Goal: Task Accomplishment & Management: Complete application form

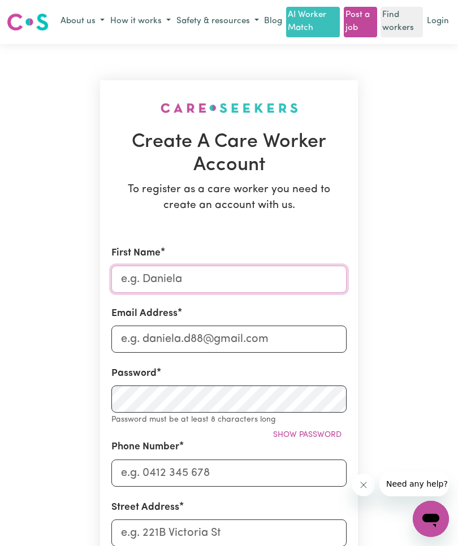
click at [270, 280] on input "First Name" at bounding box center [228, 279] width 235 height 27
type input "Amina"
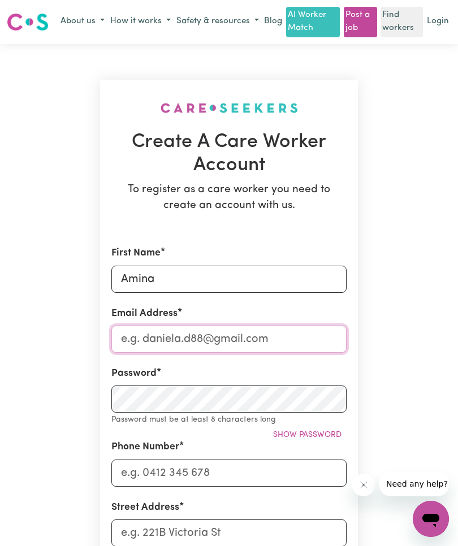
click at [282, 341] on input "Email Address" at bounding box center [228, 338] width 235 height 27
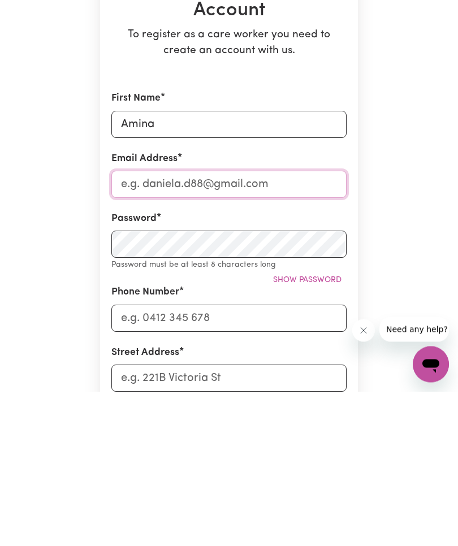
type input "[EMAIL_ADDRESS][DOMAIN_NAME]"
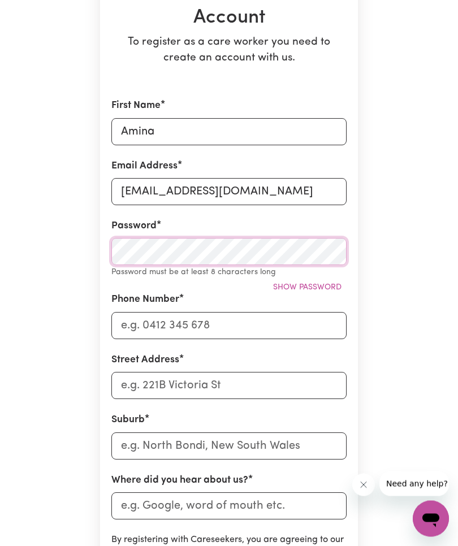
scroll to position [77, 0]
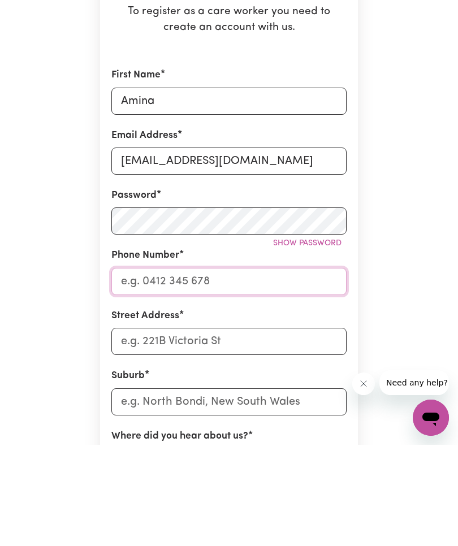
click at [301, 369] on input "Phone Number" at bounding box center [228, 382] width 235 height 27
click at [260, 369] on input "Phone Number" at bounding box center [228, 382] width 235 height 27
click at [218, 369] on input "Phone Number" at bounding box center [228, 382] width 235 height 27
click at [205, 369] on input "Phone Number" at bounding box center [228, 382] width 235 height 27
click at [327, 340] on span "Show password" at bounding box center [307, 344] width 68 height 8
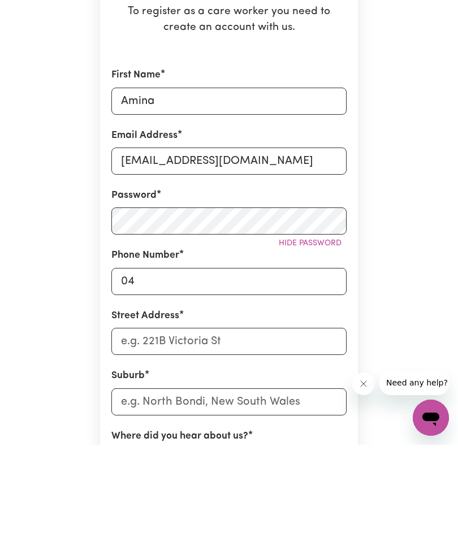
scroll to position [178, 0]
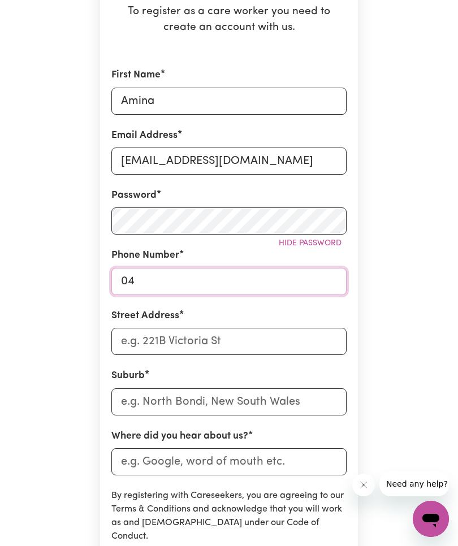
click at [189, 281] on input "04" at bounding box center [228, 281] width 235 height 27
type input "0431011898"
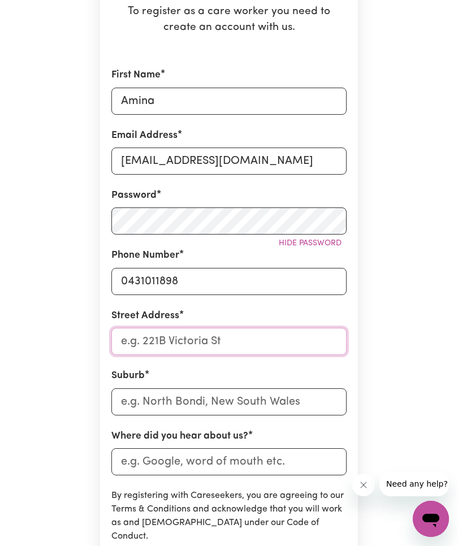
click at [281, 346] on input "Street Address" at bounding box center [228, 341] width 235 height 27
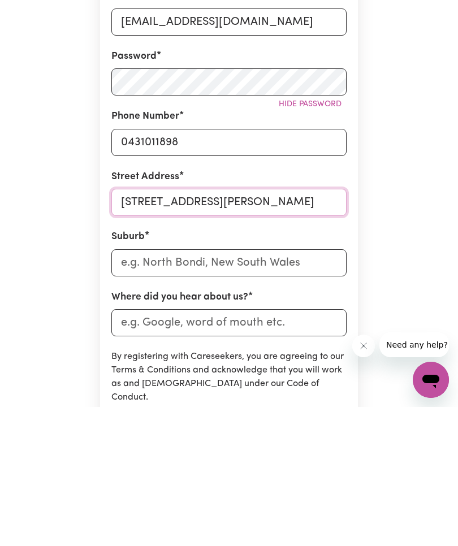
type input "[STREET_ADDRESS][PERSON_NAME]"
click at [292, 388] on input "text" at bounding box center [228, 401] width 235 height 27
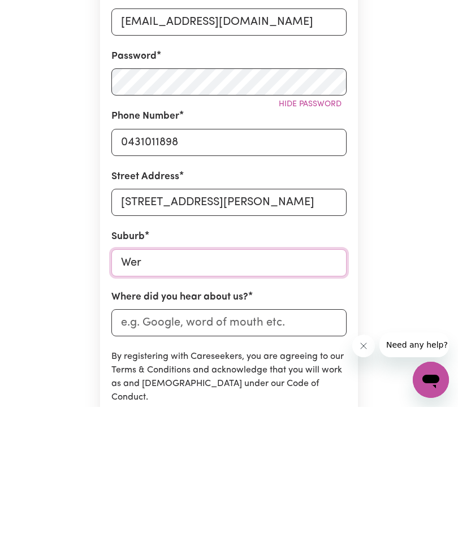
type input "Werr"
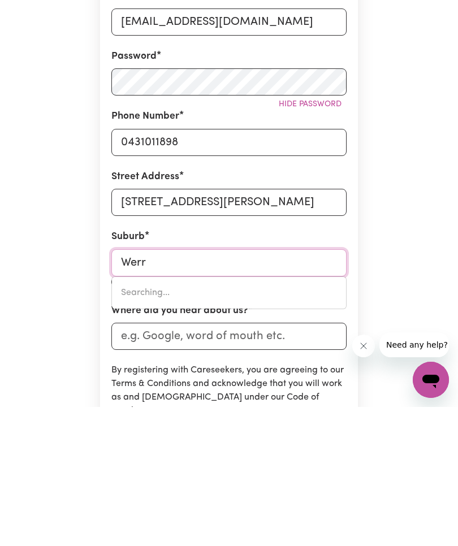
type input "[GEOGRAPHIC_DATA], [GEOGRAPHIC_DATA], 2534"
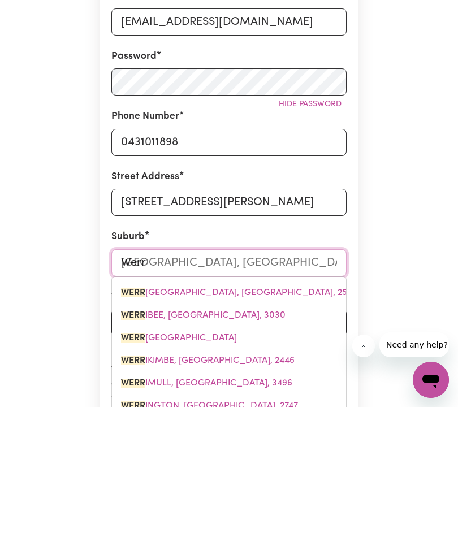
type input "Werri"
type input "[GEOGRAPHIC_DATA], [GEOGRAPHIC_DATA], 2534"
type input "Werrib"
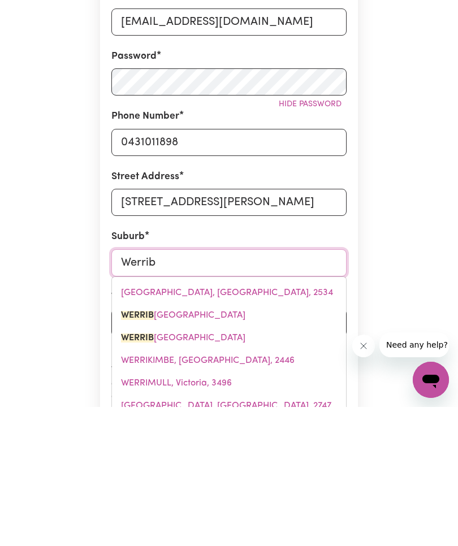
type input "WerribEE, Victoria, 3030"
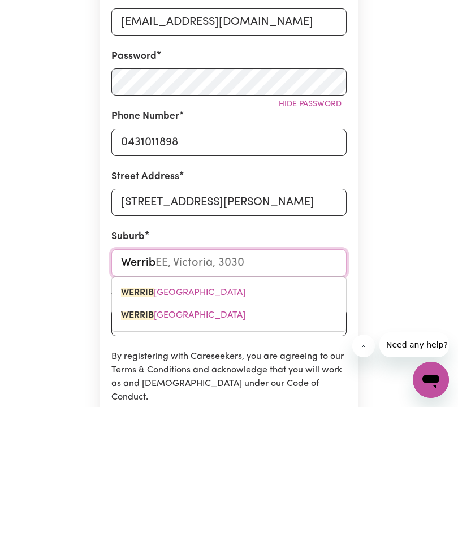
click at [203, 427] on span "[GEOGRAPHIC_DATA]" at bounding box center [183, 431] width 124 height 9
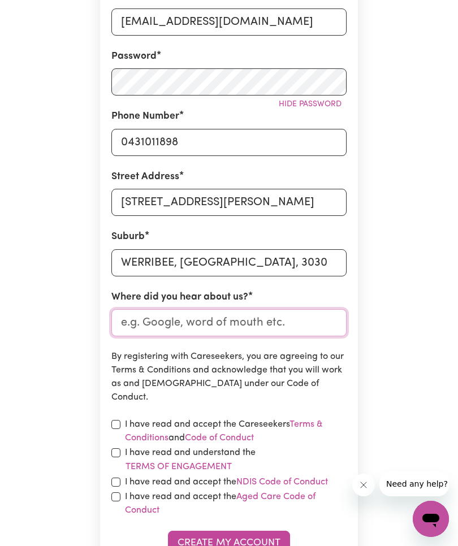
click at [301, 316] on input "Where did you hear about us?" at bounding box center [228, 322] width 235 height 27
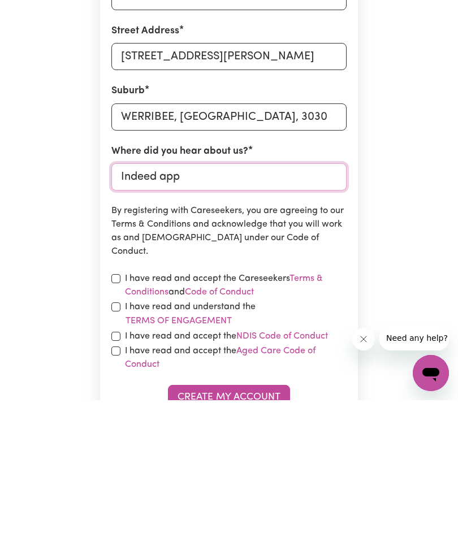
type input "Indeed app"
click at [119, 420] on input "checkbox" at bounding box center [115, 424] width 9 height 9
checkbox input "true"
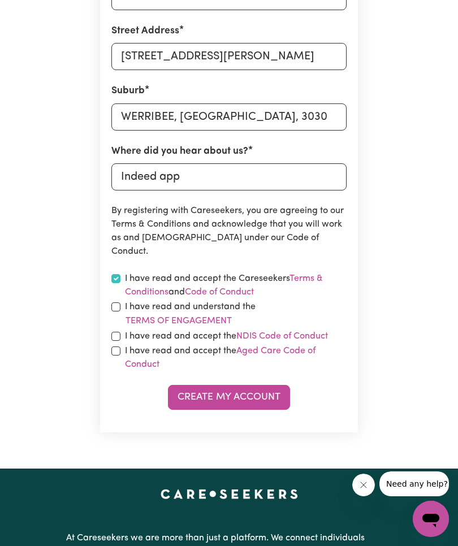
click at [118, 310] on input "checkbox" at bounding box center [115, 306] width 9 height 9
checkbox input "true"
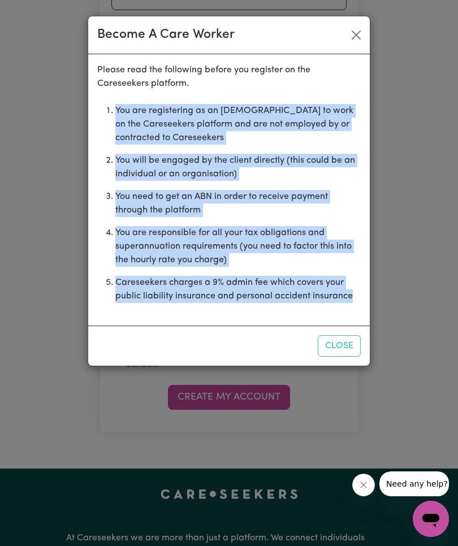
click at [355, 35] on button "Close" at bounding box center [356, 35] width 18 height 18
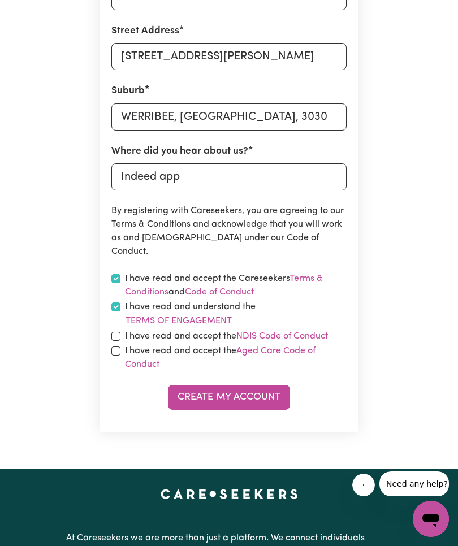
click at [281, 337] on link "NDIS Code of Conduct" at bounding box center [282, 336] width 92 height 9
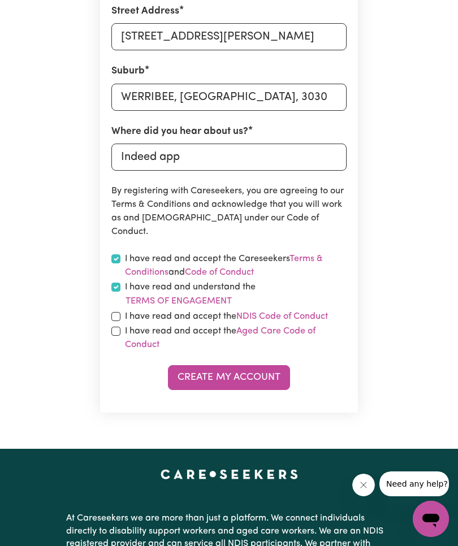
click at [115, 315] on input "checkbox" at bounding box center [115, 316] width 9 height 9
checkbox input "true"
click at [118, 327] on input "checkbox" at bounding box center [115, 331] width 9 height 9
checkbox input "true"
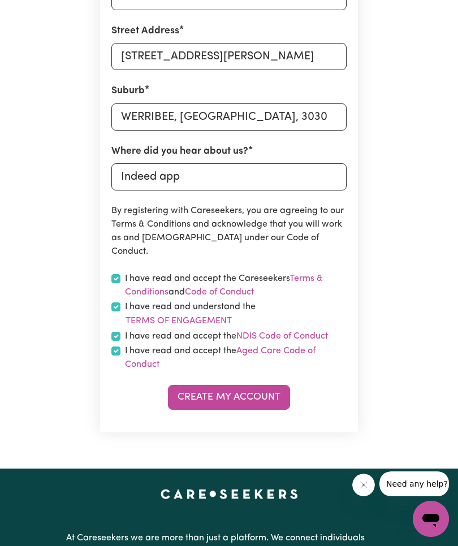
click at [268, 393] on button "Create My Account" at bounding box center [229, 397] width 122 height 25
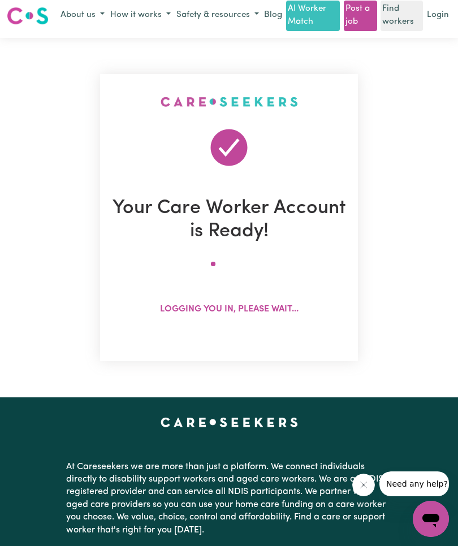
scroll to position [0, 0]
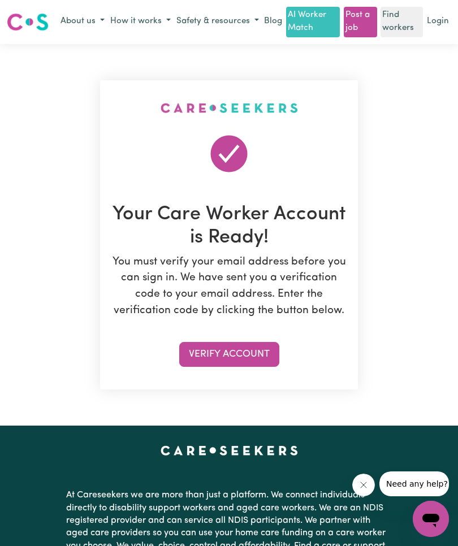
click at [260, 350] on button "Verify Account" at bounding box center [229, 354] width 100 height 25
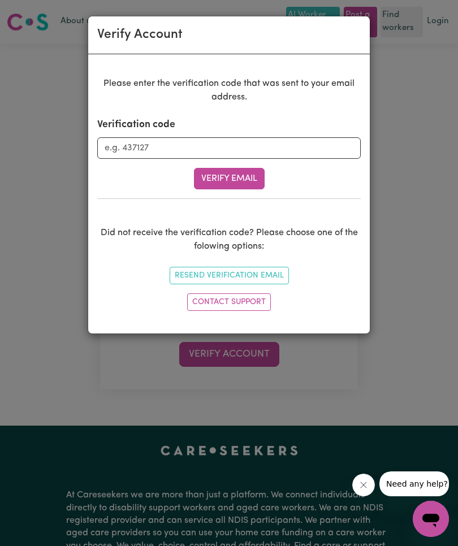
click at [247, 182] on button "Verify Email" at bounding box center [229, 178] width 71 height 21
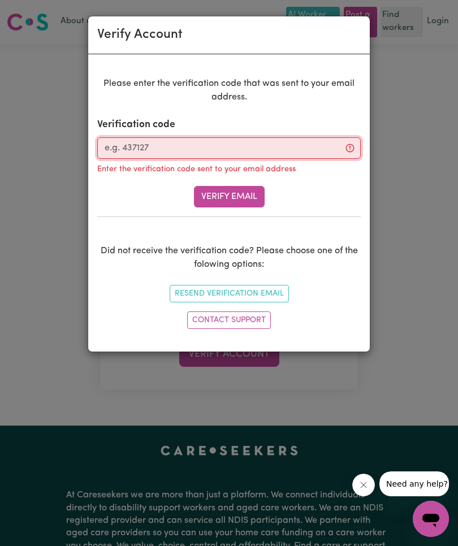
click at [228, 146] on input "Verification code" at bounding box center [228, 147] width 263 height 21
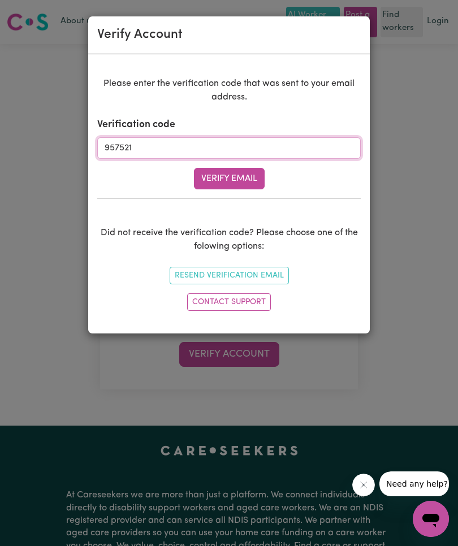
type input "957521"
click at [255, 186] on button "Verify Email" at bounding box center [229, 178] width 71 height 21
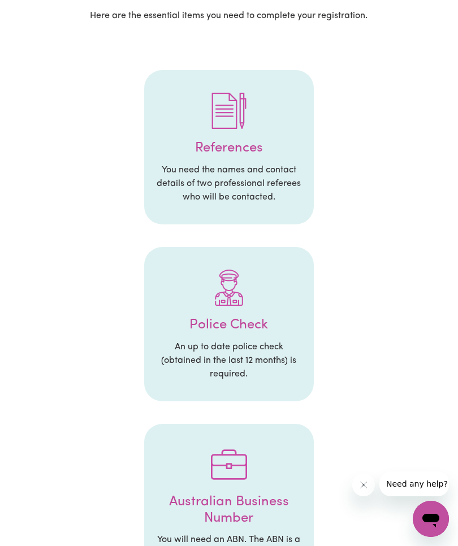
scroll to position [149, 0]
click at [236, 141] on h4 "References" at bounding box center [228, 149] width 147 height 16
click at [258, 178] on p "You need the names and contact details of two professional referees who will be…" at bounding box center [228, 184] width 147 height 41
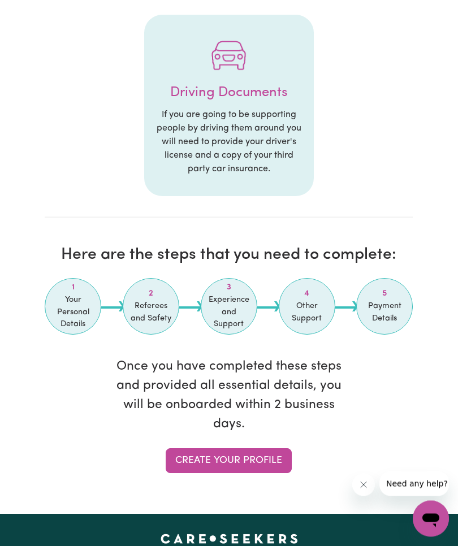
scroll to position [1846, 0]
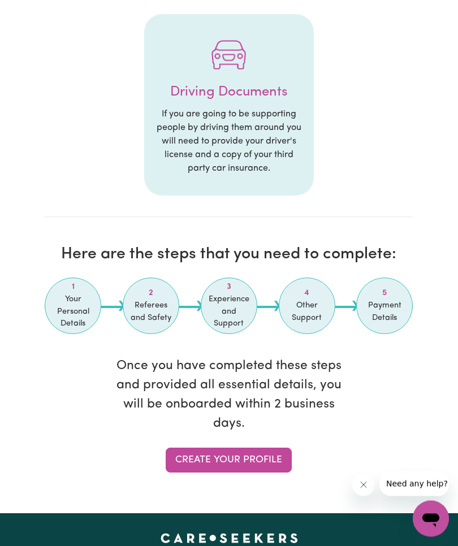
click at [245, 452] on link "Create your profile" at bounding box center [229, 460] width 126 height 25
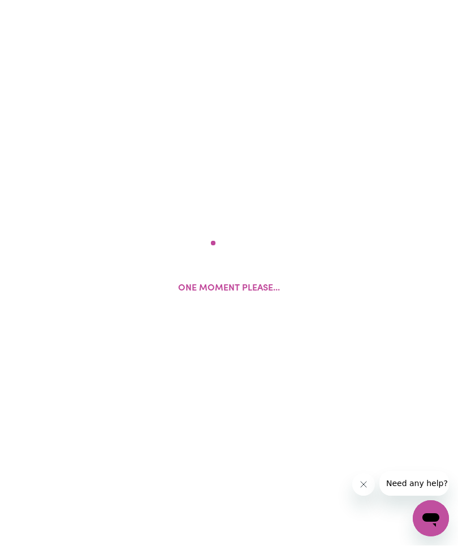
select select "Studying a healthcare related degree or qualification"
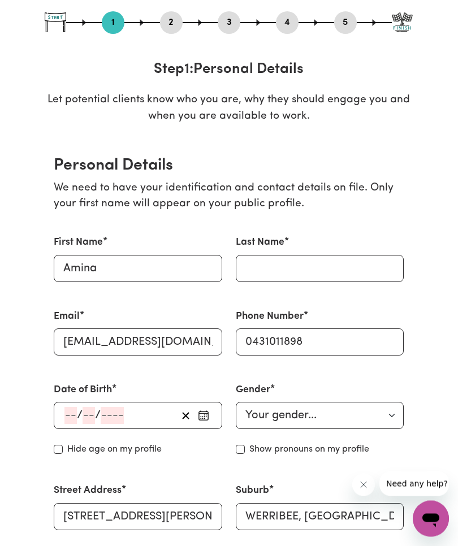
scroll to position [124, 0]
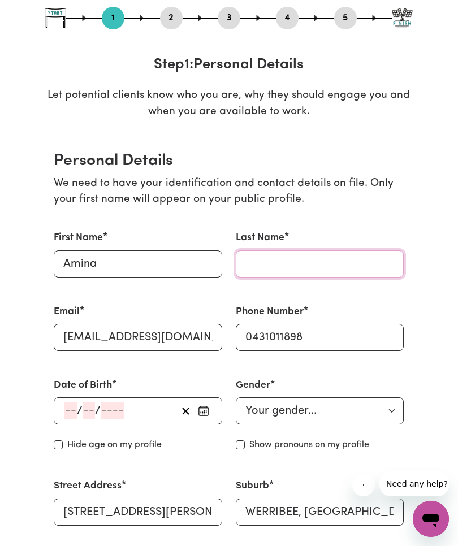
click at [329, 255] on input "Last Name" at bounding box center [320, 263] width 168 height 27
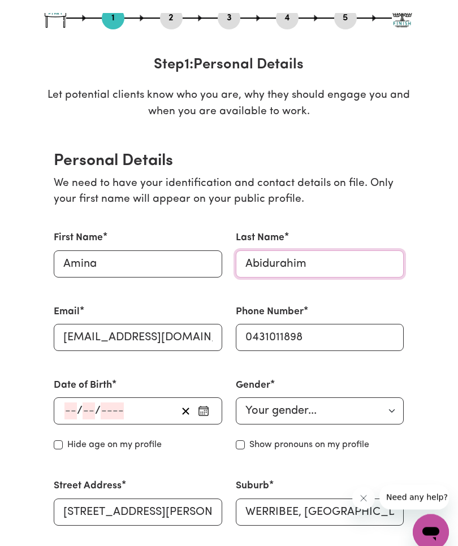
scroll to position [137, 0]
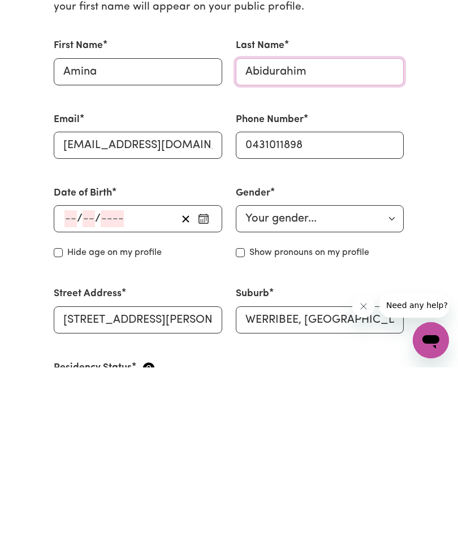
type input "Abidurahim"
click at [67, 389] on input "number" at bounding box center [70, 397] width 12 height 17
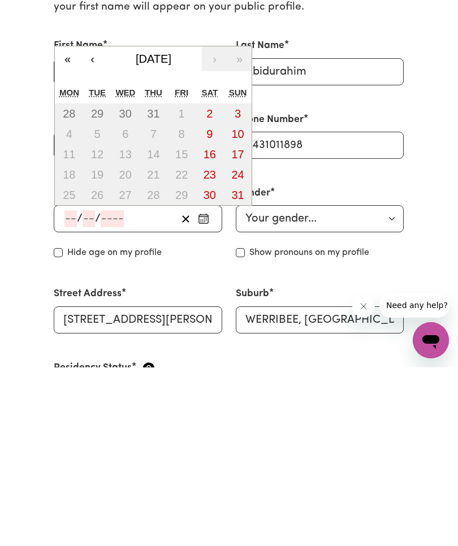
click at [211, 347] on abbr "23" at bounding box center [209, 353] width 12 height 12
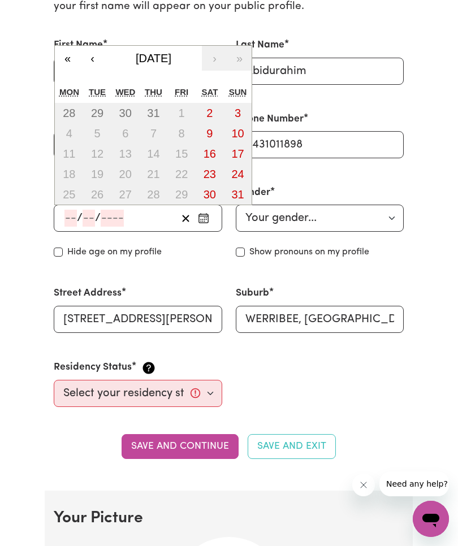
click at [69, 213] on input "number" at bounding box center [70, 218] width 12 height 17
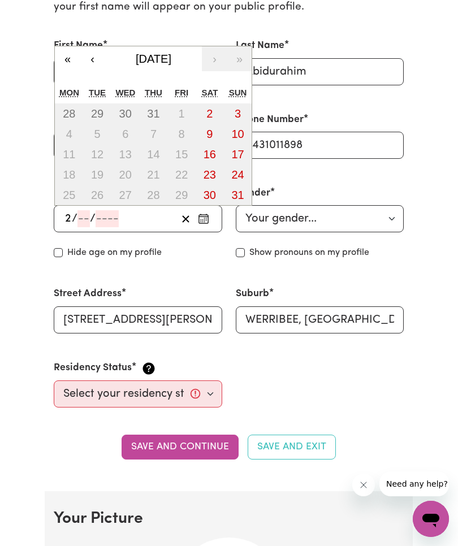
type input "23"
type input "11"
type input "197"
type input "[DATE]"
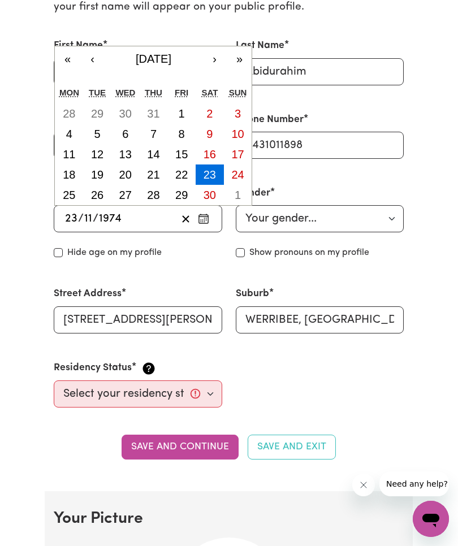
type input "1974"
click at [392, 216] on select "Your gender... [DEMOGRAPHIC_DATA] [DEMOGRAPHIC_DATA] [DEMOGRAPHIC_DATA] Other P…" at bounding box center [320, 218] width 168 height 27
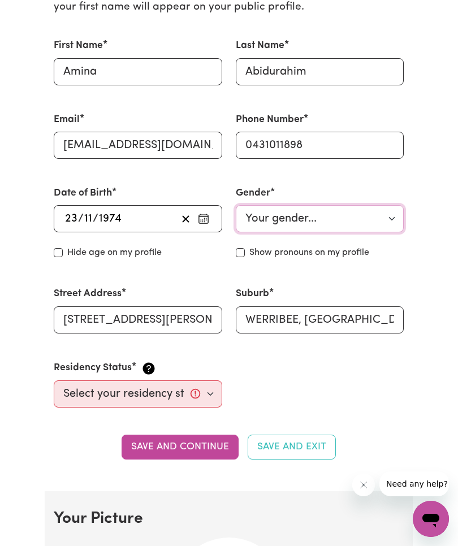
scroll to position [316, 0]
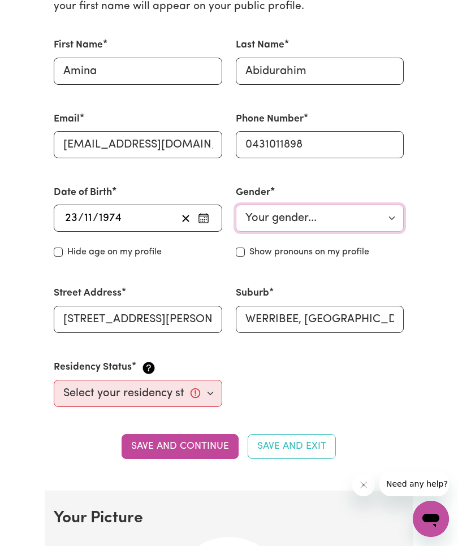
select select "[DEMOGRAPHIC_DATA]"
click at [59, 249] on input "Hide age" at bounding box center [58, 251] width 9 height 9
checkbox input "true"
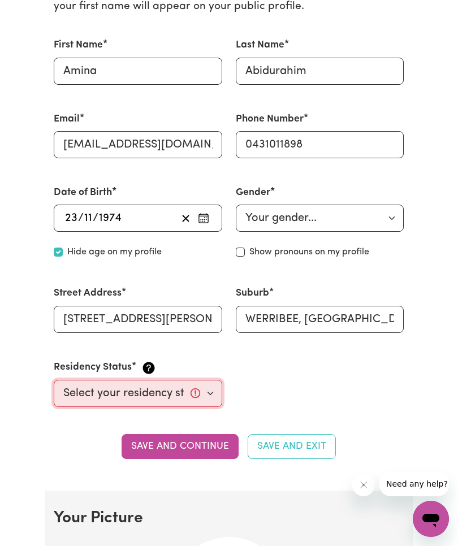
click at [210, 393] on select "Select your residency status... [DEMOGRAPHIC_DATA] citizen Australian PR [DEMOG…" at bounding box center [138, 393] width 168 height 27
select select "[DEMOGRAPHIC_DATA] Citizen"
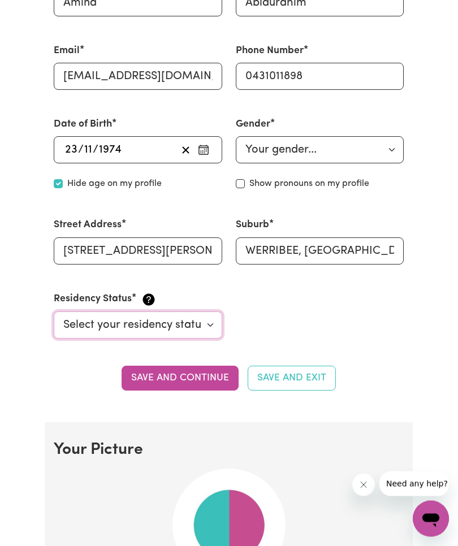
scroll to position [383, 0]
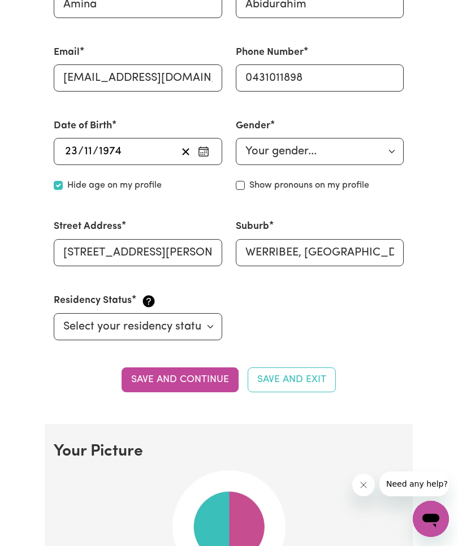
click at [205, 375] on button "Save and continue" at bounding box center [179, 379] width 117 height 25
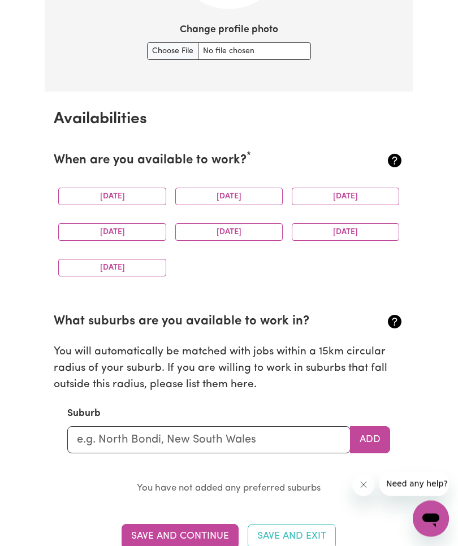
scroll to position [957, 0]
click at [132, 190] on button "[DATE]" at bounding box center [111, 197] width 107 height 18
click at [241, 195] on button "[DATE]" at bounding box center [228, 197] width 107 height 18
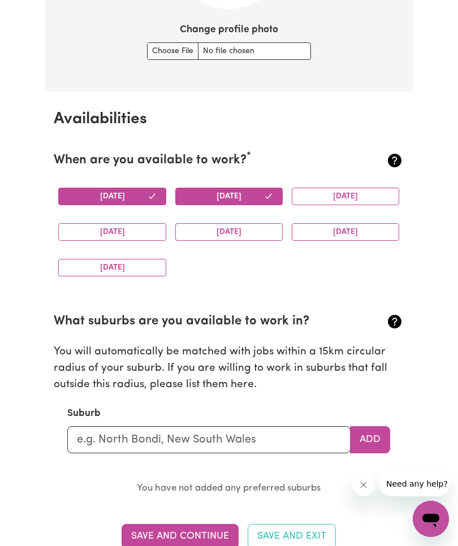
click at [359, 197] on button "[DATE]" at bounding box center [345, 197] width 107 height 18
click at [137, 232] on button "[DATE]" at bounding box center [111, 232] width 107 height 18
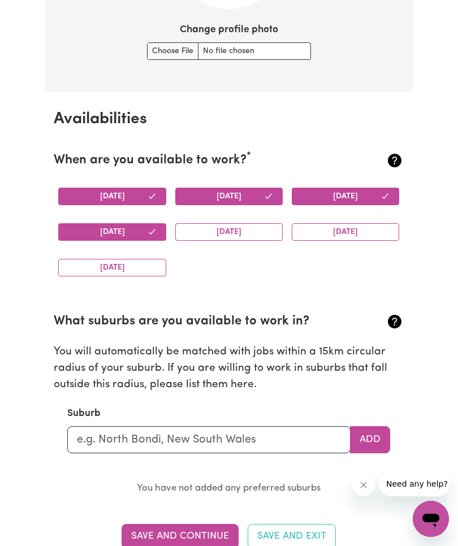
click at [201, 235] on button "[DATE]" at bounding box center [228, 232] width 107 height 18
click at [138, 272] on button "[DATE]" at bounding box center [111, 268] width 107 height 18
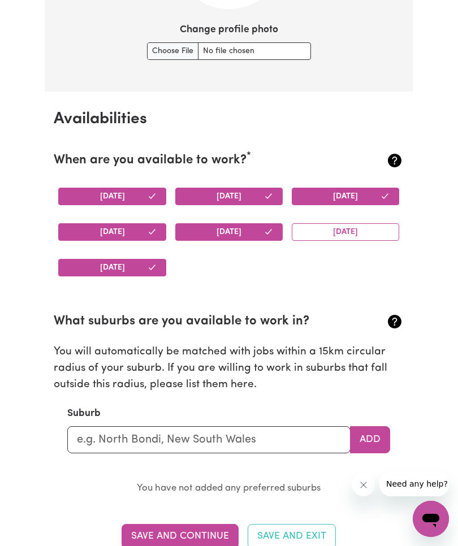
click at [372, 435] on button "Add" at bounding box center [370, 439] width 40 height 27
click at [301, 433] on input "text" at bounding box center [208, 439] width 283 height 27
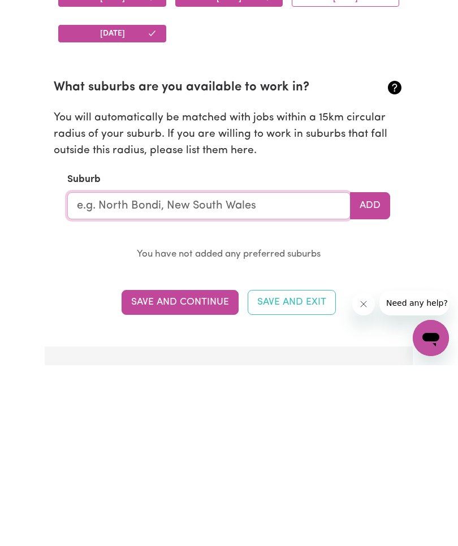
click at [299, 373] on input "text" at bounding box center [208, 386] width 283 height 27
type input "[PERSON_NAME]"
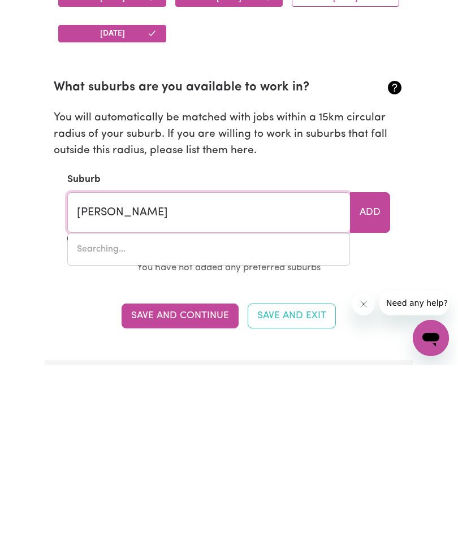
type input "[GEOGRAPHIC_DATA], [GEOGRAPHIC_DATA], 3799"
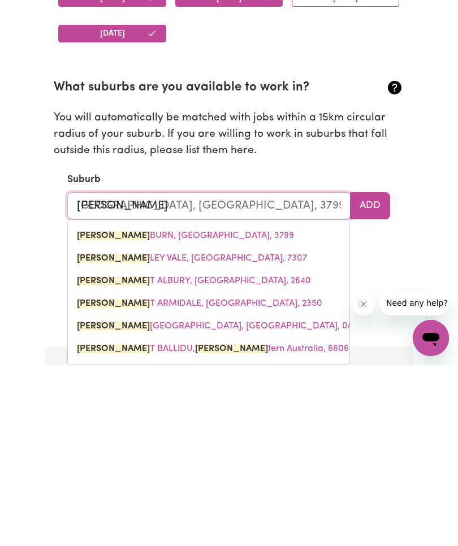
type input "Western"
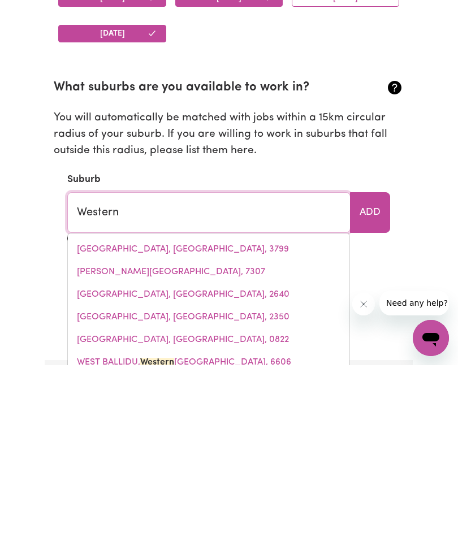
type input "[GEOGRAPHIC_DATA], [GEOGRAPHIC_DATA], 4357"
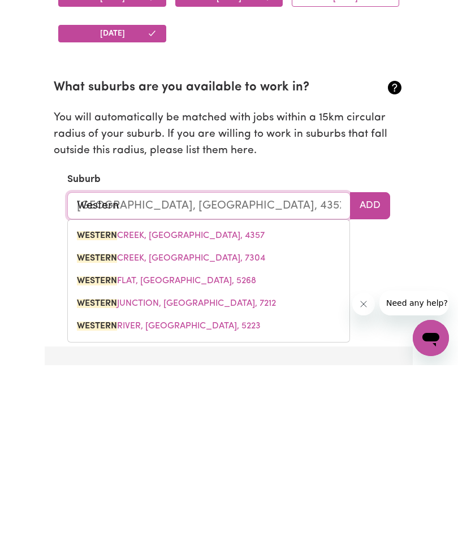
type input "Western s"
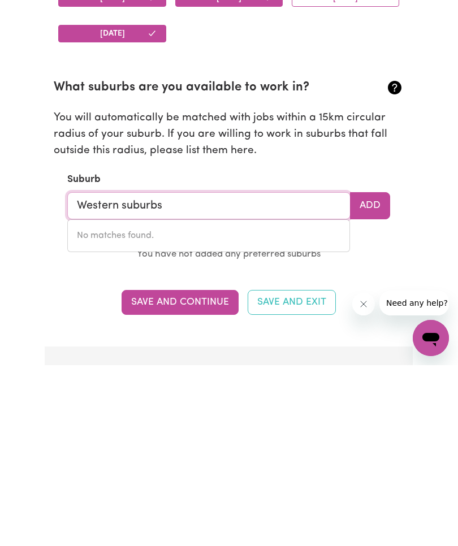
click at [111, 373] on input "Western suburbs" at bounding box center [208, 386] width 283 height 27
click at [176, 373] on input "Westsuburbs" at bounding box center [208, 386] width 283 height 27
type input "W"
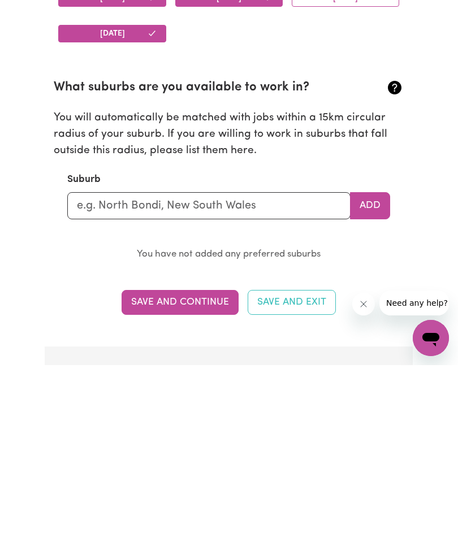
click at [374, 373] on button "Add" at bounding box center [370, 386] width 40 height 27
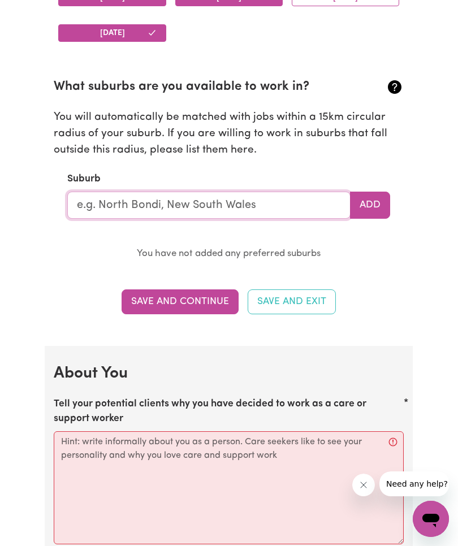
click at [316, 208] on input "text" at bounding box center [208, 205] width 283 height 27
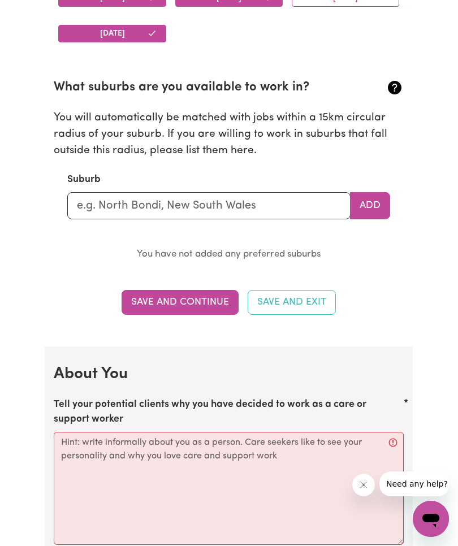
click at [234, 134] on p "You will automatically be matched with jobs within a 15km circular radius of yo…" at bounding box center [229, 134] width 350 height 49
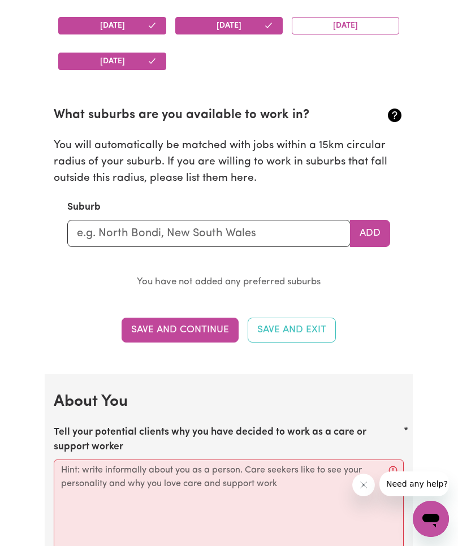
scroll to position [1163, 0]
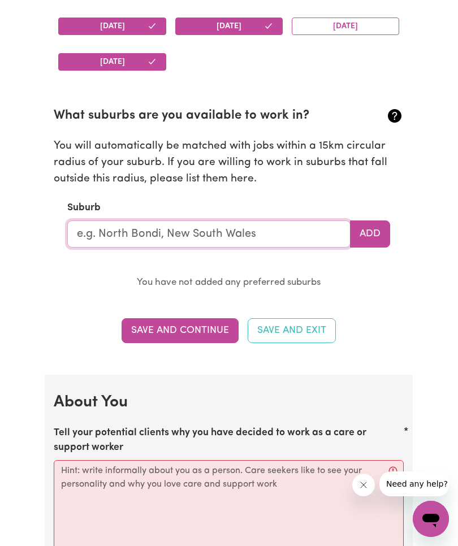
click at [275, 233] on input "text" at bounding box center [208, 233] width 283 height 27
type input "Werribee"
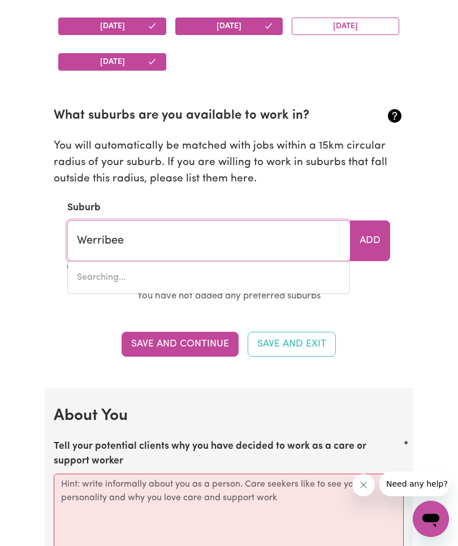
type input "[GEOGRAPHIC_DATA]"
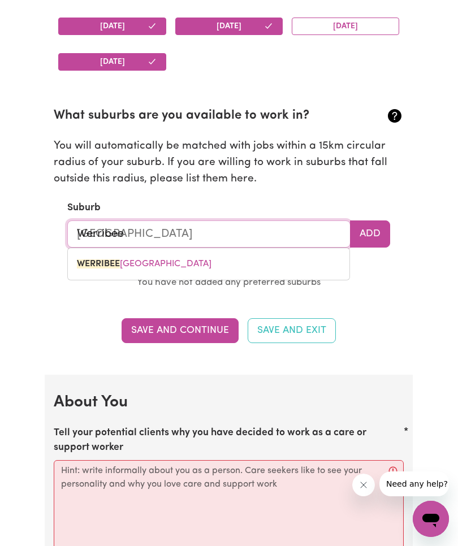
type input "Werribee"
type input "Werribee, Victoria, 3030"
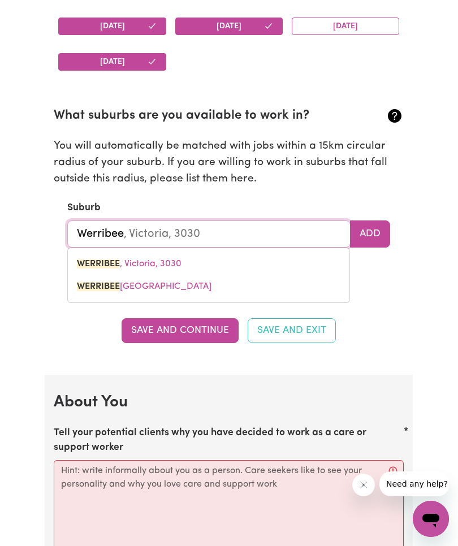
click at [141, 259] on span "WERRIBEE , [GEOGRAPHIC_DATA], 3030" at bounding box center [129, 263] width 105 height 9
type input "WERRIBEE, [GEOGRAPHIC_DATA], 3030"
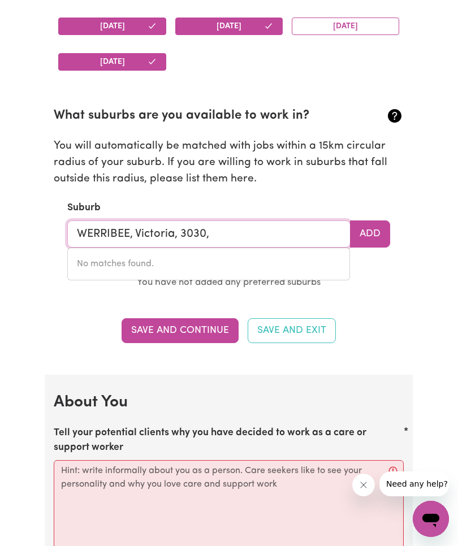
type input "WERRIBEE, [GEOGRAPHIC_DATA], 3030"
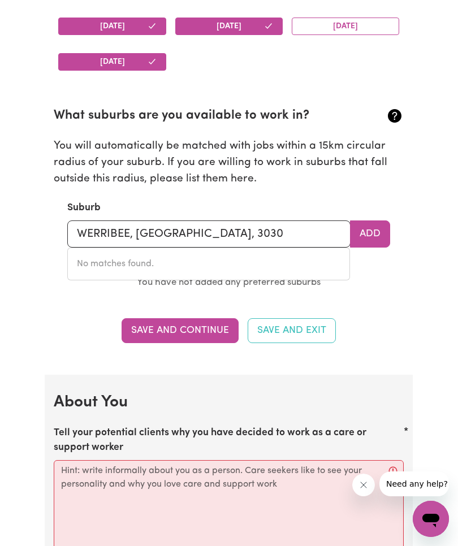
click at [198, 328] on button "Save and Continue" at bounding box center [179, 330] width 117 height 25
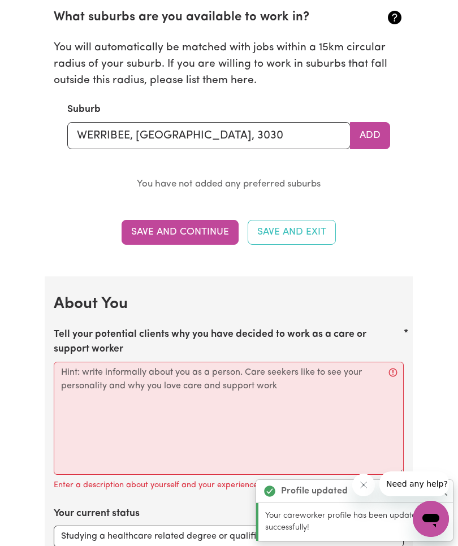
scroll to position [1534, 0]
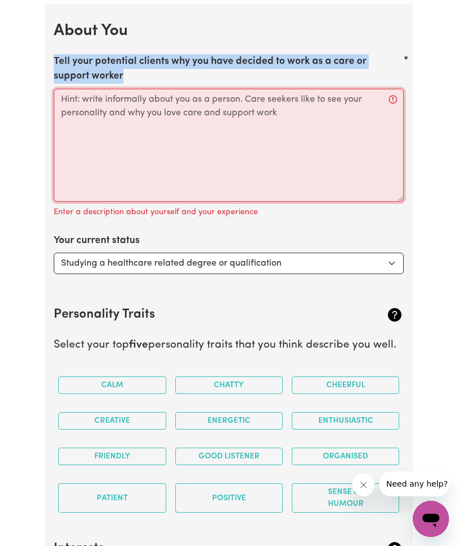
click at [352, 136] on textarea "Tell your potential clients why you have decided to work as a care or support w…" at bounding box center [229, 145] width 350 height 113
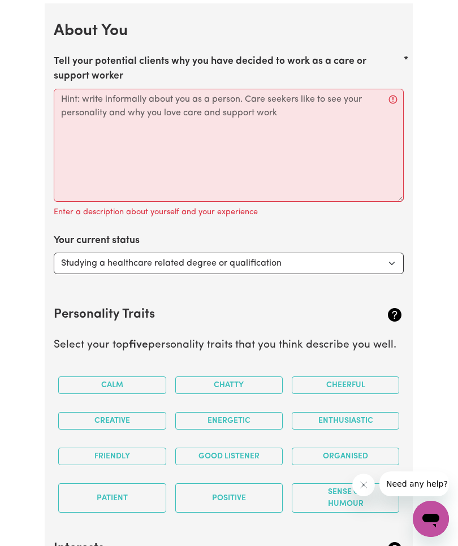
click at [180, 54] on label "Tell your potential clients why you have decided to work as a care or support w…" at bounding box center [229, 69] width 350 height 30
click at [180, 89] on textarea "Tell your potential clients why you have decided to work as a care or support w…" at bounding box center [229, 145] width 350 height 113
click at [199, 58] on label "Tell your potential clients why you have decided to work as a care or support w…" at bounding box center [229, 69] width 350 height 30
click at [199, 89] on textarea "Tell your potential clients why you have decided to work as a care or support w…" at bounding box center [229, 145] width 350 height 113
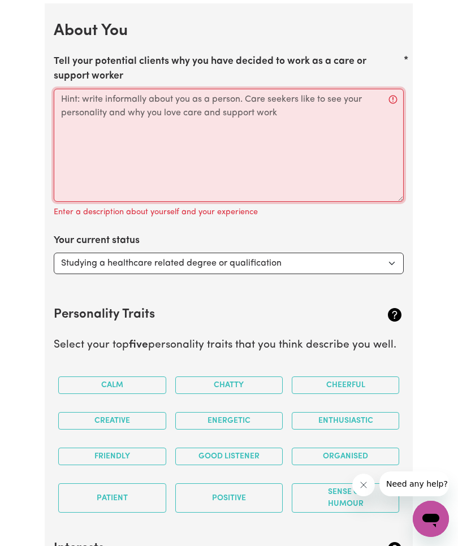
scroll to position [1533, 0]
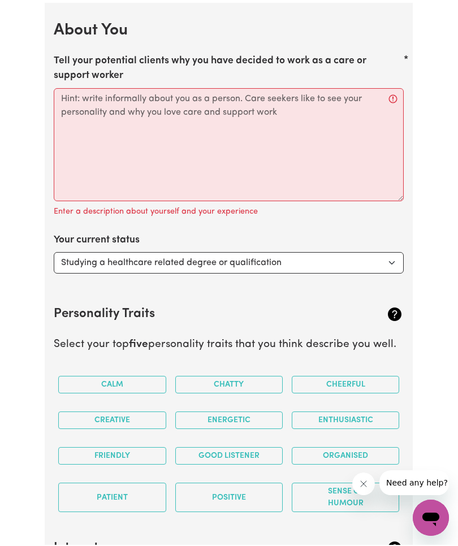
click at [322, 58] on label "Tell your potential clients why you have decided to work as a care or support w…" at bounding box center [229, 70] width 350 height 30
click at [322, 89] on textarea "Tell your potential clients why you have decided to work as a care or support w…" at bounding box center [229, 145] width 350 height 113
click at [152, 56] on label "Tell your potential clients why you have decided to work as a care or support w…" at bounding box center [229, 70] width 350 height 30
click at [152, 89] on textarea "Tell your potential clients why you have decided to work as a care or support w…" at bounding box center [229, 145] width 350 height 113
click at [127, 55] on label "Tell your potential clients why you have decided to work as a care or support w…" at bounding box center [229, 70] width 350 height 30
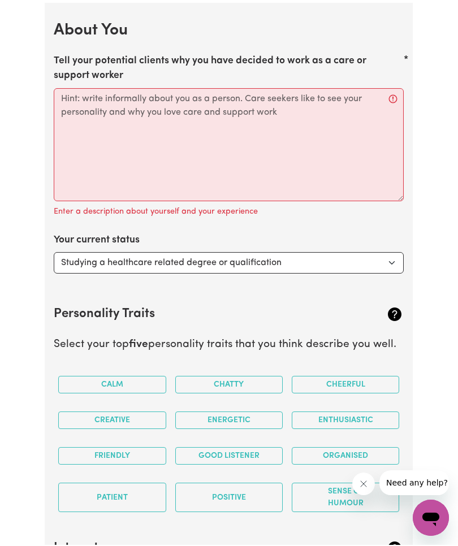
click at [127, 89] on textarea "Tell your potential clients why you have decided to work as a care or support w…" at bounding box center [229, 145] width 350 height 113
click at [260, 56] on label "Tell your potential clients why you have decided to work as a care or support w…" at bounding box center [229, 70] width 350 height 30
click at [260, 89] on textarea "Tell your potential clients why you have decided to work as a care or support w…" at bounding box center [229, 145] width 350 height 113
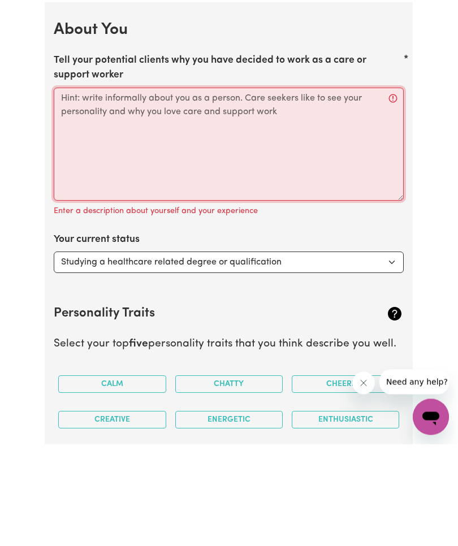
scroll to position [1430, 0]
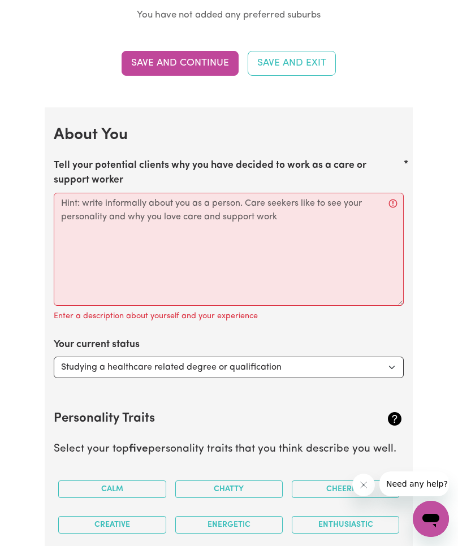
click at [249, 163] on label "Tell your potential clients why you have decided to work as a care or support w…" at bounding box center [229, 173] width 350 height 30
click at [249, 193] on textarea "Tell your potential clients why you have decided to work as a care or support w…" at bounding box center [229, 249] width 350 height 113
click at [248, 163] on label "Tell your potential clients why you have decided to work as a care or support w…" at bounding box center [229, 173] width 350 height 30
click at [248, 193] on textarea "Tell your potential clients why you have decided to work as a care or support w…" at bounding box center [229, 249] width 350 height 113
click at [77, 161] on label "Tell your potential clients why you have decided to work as a care or support w…" at bounding box center [229, 173] width 350 height 30
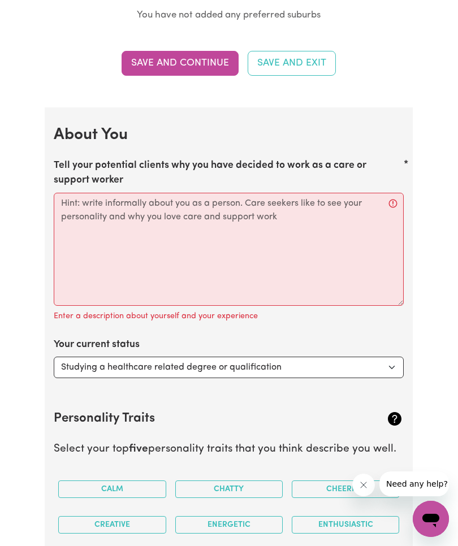
click at [77, 193] on textarea "Tell your potential clients why you have decided to work as a care or support w…" at bounding box center [229, 249] width 350 height 113
click at [77, 161] on label "Tell your potential clients why you have decided to work as a care or support w…" at bounding box center [229, 173] width 350 height 30
click at [77, 193] on textarea "Tell your potential clients why you have decided to work as a care or support w…" at bounding box center [229, 249] width 350 height 113
click at [76, 160] on label "Tell your potential clients why you have decided to work as a care or support w…" at bounding box center [229, 173] width 350 height 30
click at [76, 193] on textarea "Tell your potential clients why you have decided to work as a care or support w…" at bounding box center [229, 249] width 350 height 113
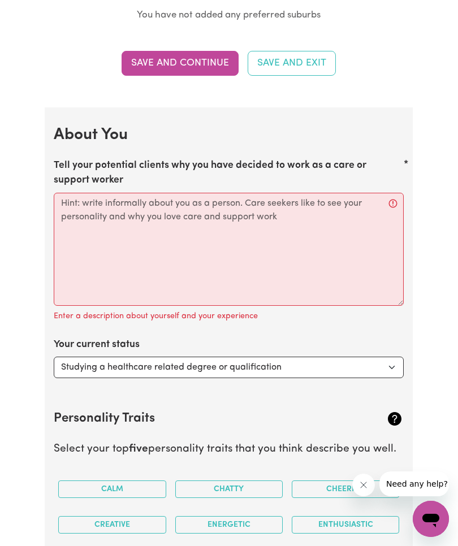
click at [76, 168] on label "Tell your potential clients why you have decided to work as a care or support w…" at bounding box center [229, 173] width 350 height 30
click at [76, 193] on textarea "Tell your potential clients why you have decided to work as a care or support w…" at bounding box center [229, 249] width 350 height 113
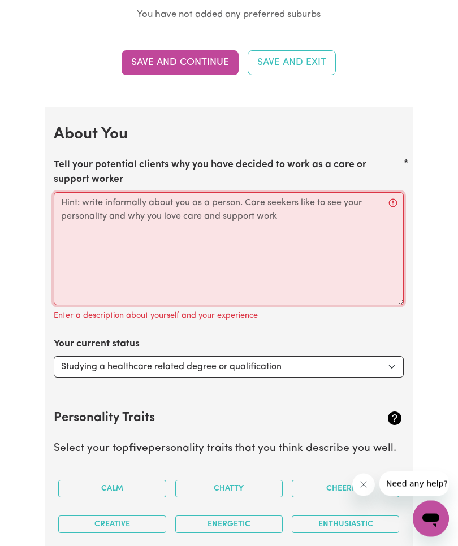
paste textarea "I became a disability support worker because I believe everyone deserves to fee…"
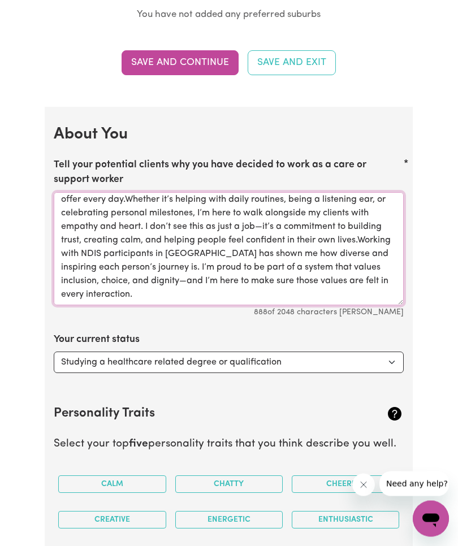
scroll to position [58, 0]
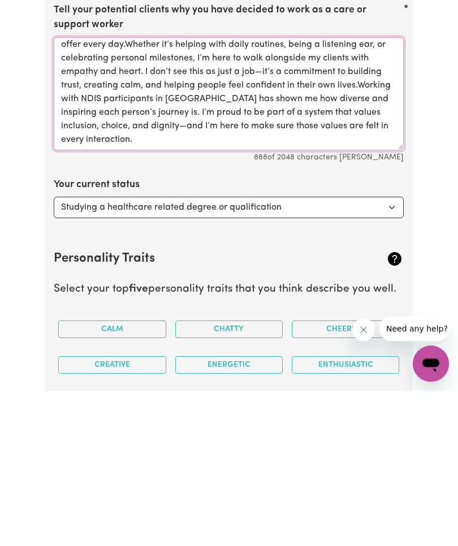
type textarea "I became a disability support worker because I believe everyone deserves to fee…"
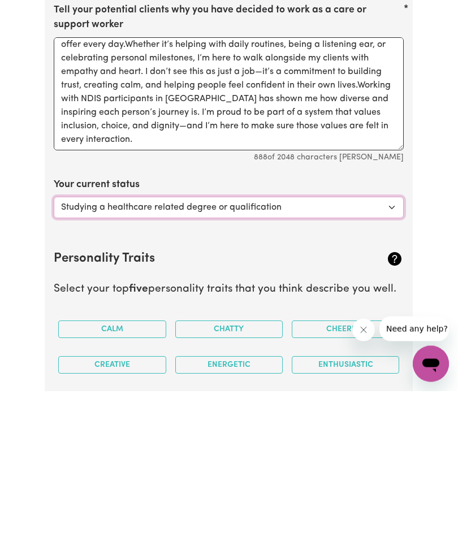
click at [389, 352] on select "Select... Studying a healthcare related degree or qualification Studying a non-…" at bounding box center [229, 362] width 350 height 21
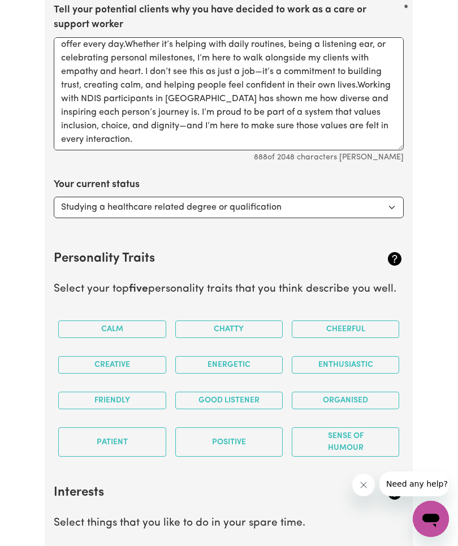
click at [362, 323] on button "Cheerful" at bounding box center [345, 329] width 107 height 18
click at [141, 362] on button "Creative" at bounding box center [111, 365] width 107 height 18
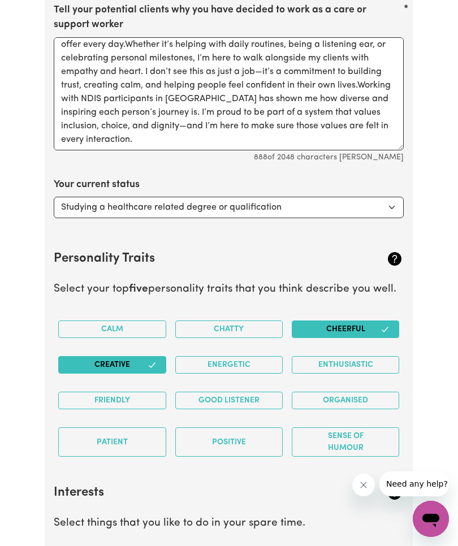
click at [134, 431] on button "Patient" at bounding box center [111, 441] width 107 height 29
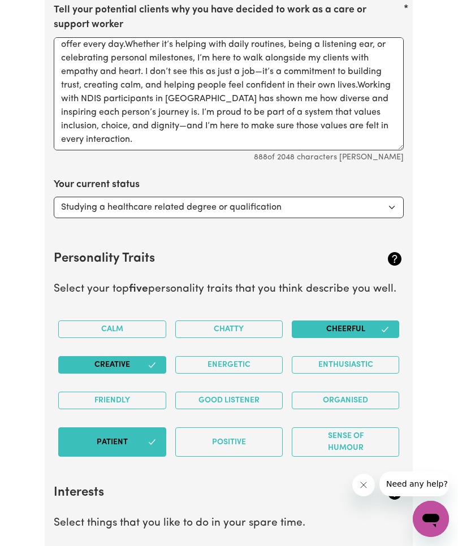
click at [255, 362] on button "Energetic" at bounding box center [228, 365] width 107 height 18
click at [250, 395] on button "Good Listener" at bounding box center [228, 401] width 107 height 18
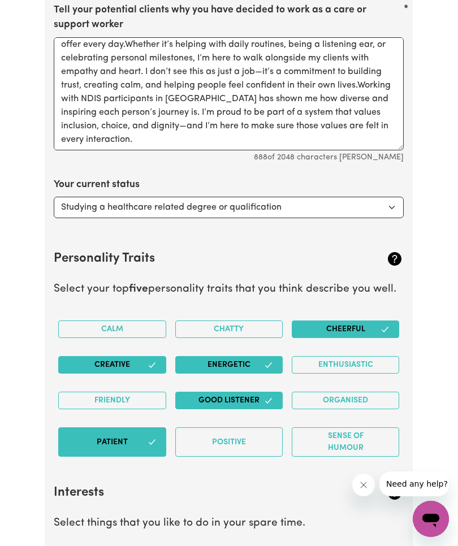
click at [359, 399] on button "Organised" at bounding box center [345, 401] width 107 height 18
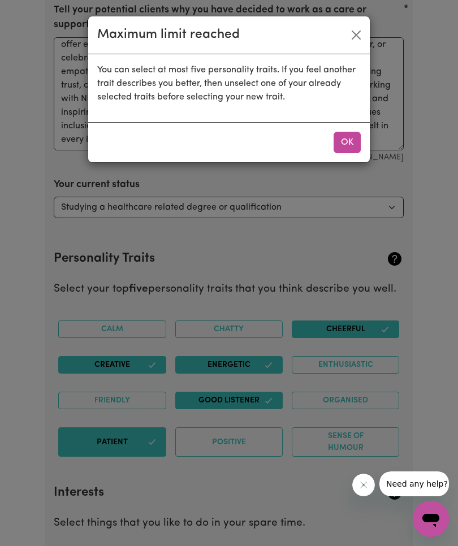
click at [301, 484] on div "Maximum limit reached You can select at most five personality traits. If you fe…" at bounding box center [229, 273] width 458 height 546
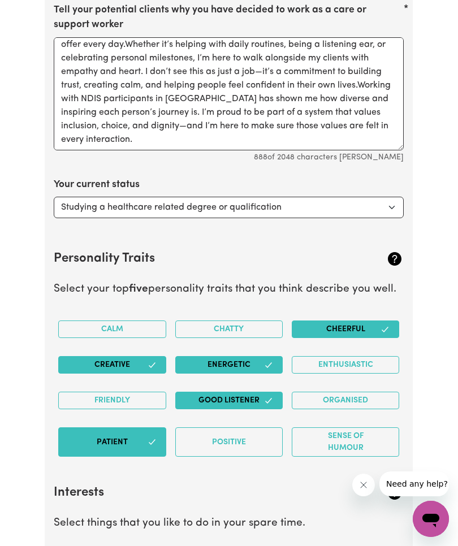
click at [227, 285] on p "Select your top five personality traits that you think describe you well." at bounding box center [229, 289] width 350 height 16
click at [393, 258] on icon at bounding box center [395, 259] width 14 height 14
click at [394, 258] on icon at bounding box center [394, 259] width 18 height 18
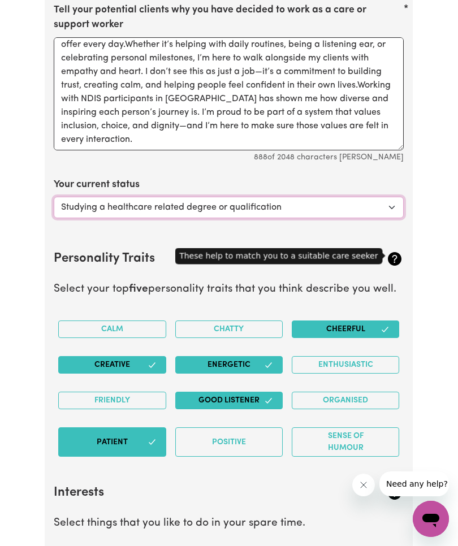
click at [390, 208] on select "Select... Studying a healthcare related degree or qualification Studying a non-…" at bounding box center [229, 207] width 350 height 21
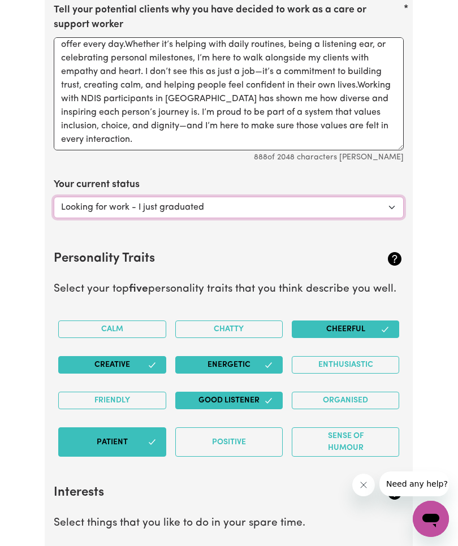
click at [394, 202] on select "Select... Studying a healthcare related degree or qualification Studying a non-…" at bounding box center [229, 207] width 350 height 21
click at [392, 204] on select "Select... Studying a healthcare related degree or qualification Studying a non-…" at bounding box center [229, 207] width 350 height 21
select select "Studying a healthcare related degree or qualification"
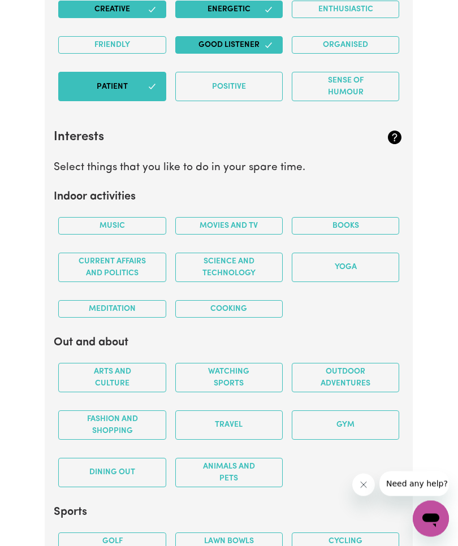
scroll to position [1939, 0]
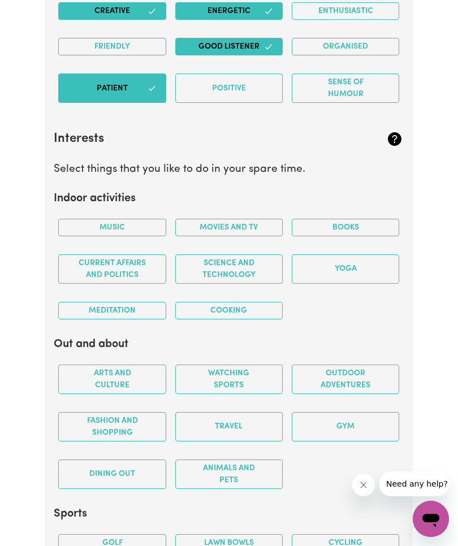
click at [256, 303] on button "Cooking" at bounding box center [228, 311] width 107 height 18
click at [254, 219] on button "Movies and TV" at bounding box center [228, 228] width 107 height 18
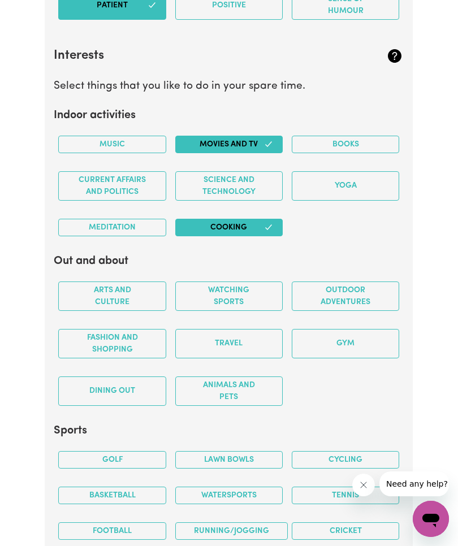
scroll to position [2023, 0]
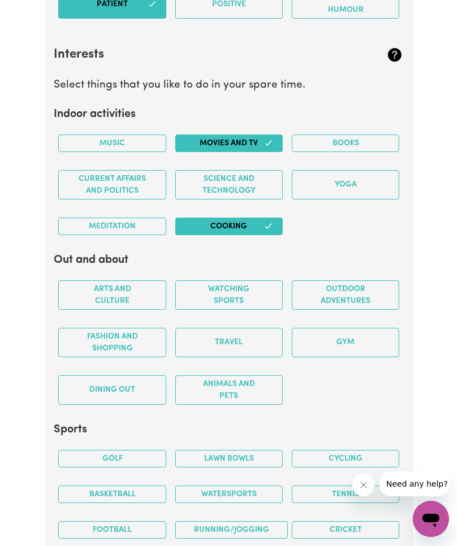
click at [140, 141] on button "Music" at bounding box center [111, 143] width 107 height 18
click at [142, 223] on button "Meditation" at bounding box center [111, 227] width 107 height 18
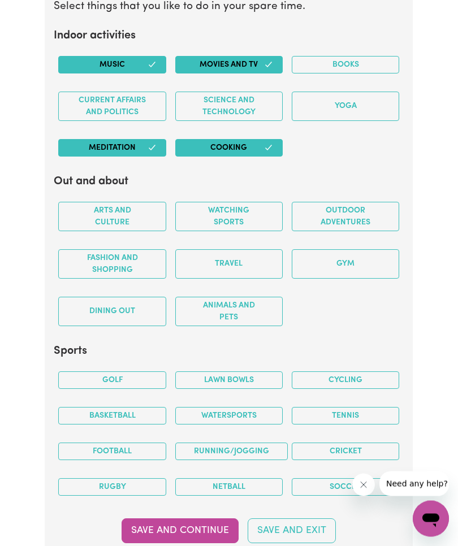
scroll to position [2103, 0]
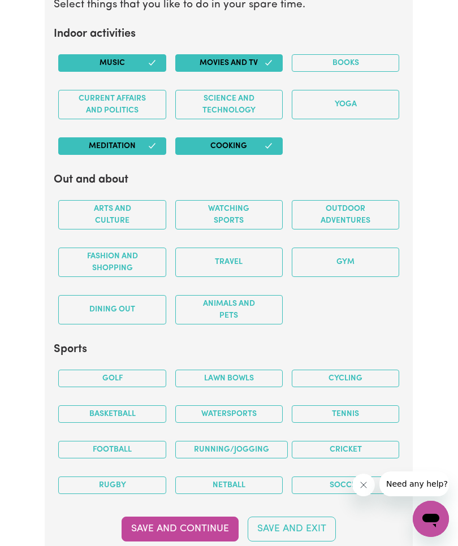
click at [130, 210] on button "Arts and Culture" at bounding box center [111, 214] width 107 height 29
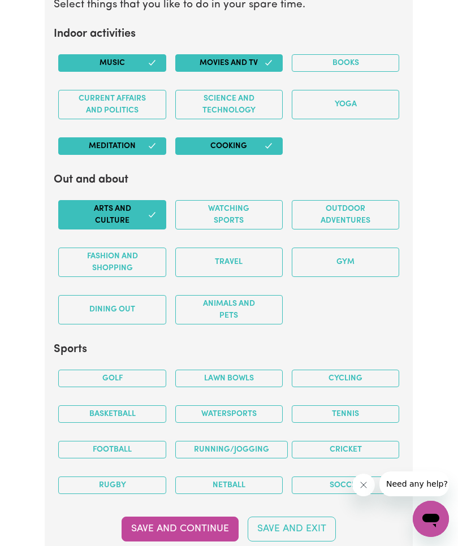
click at [371, 210] on button "Outdoor adventures" at bounding box center [345, 214] width 107 height 29
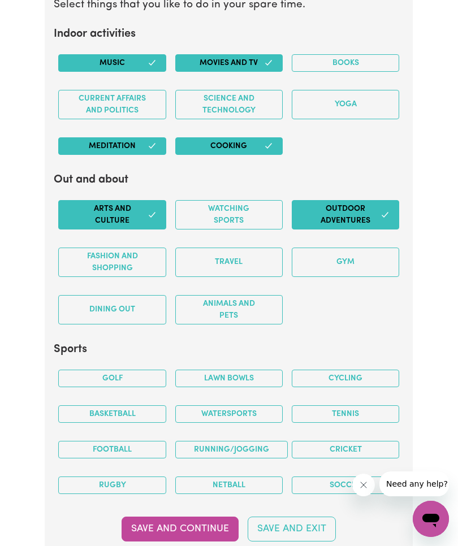
click at [132, 258] on button "Fashion and shopping" at bounding box center [111, 261] width 107 height 29
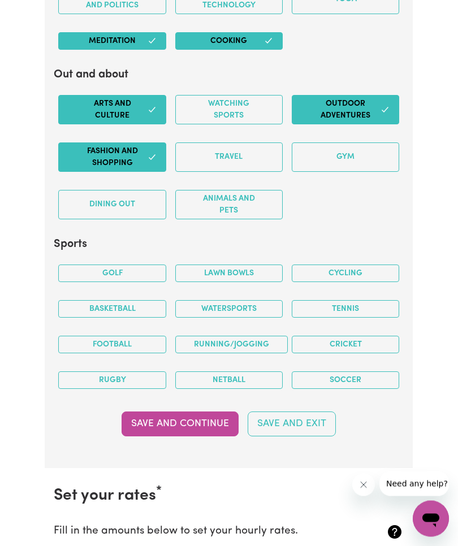
scroll to position [2208, 0]
click at [135, 203] on button "Dining out" at bounding box center [111, 204] width 107 height 29
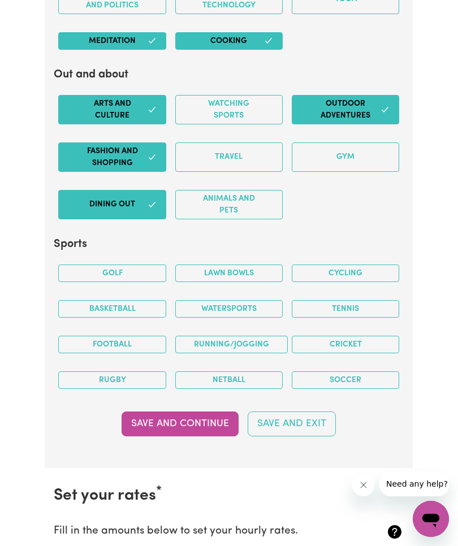
click at [370, 374] on button "Soccer" at bounding box center [345, 380] width 107 height 18
click at [219, 338] on button "Running/Jogging" at bounding box center [231, 345] width 112 height 18
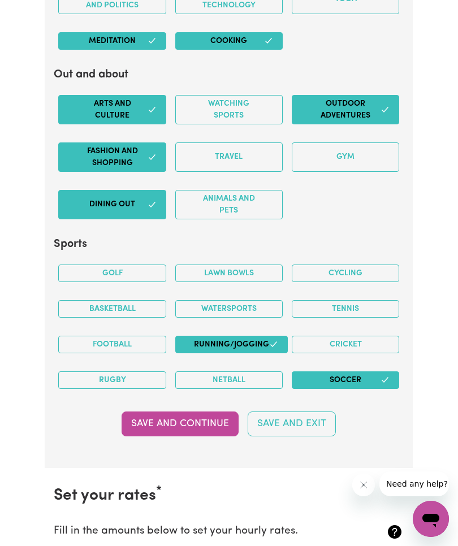
click at [140, 305] on button "Basketball" at bounding box center [111, 309] width 107 height 18
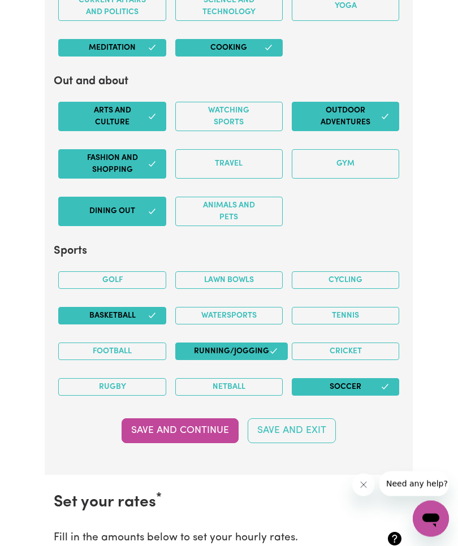
scroll to position [2202, 0]
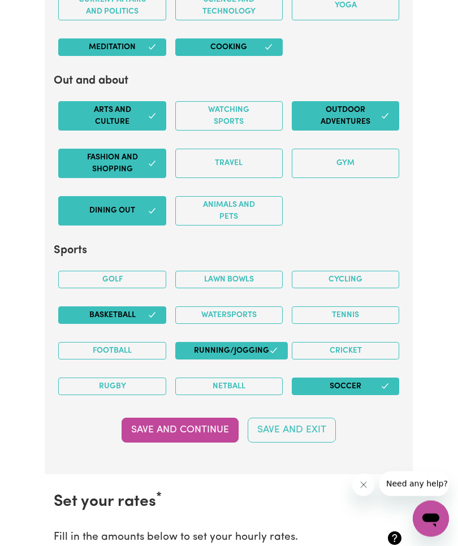
click at [146, 308] on button "Basketball" at bounding box center [111, 316] width 107 height 18
click at [382, 377] on button "Soccer" at bounding box center [345, 386] width 107 height 18
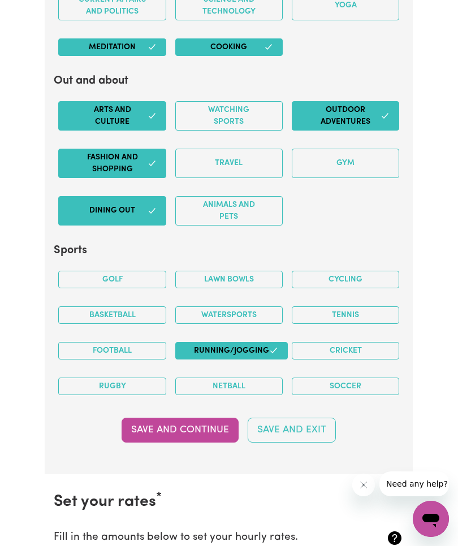
click at [370, 381] on button "Soccer" at bounding box center [345, 386] width 107 height 18
click at [388, 377] on button "Soccer" at bounding box center [345, 386] width 107 height 18
click at [202, 427] on button "Save and Continue" at bounding box center [179, 430] width 117 height 25
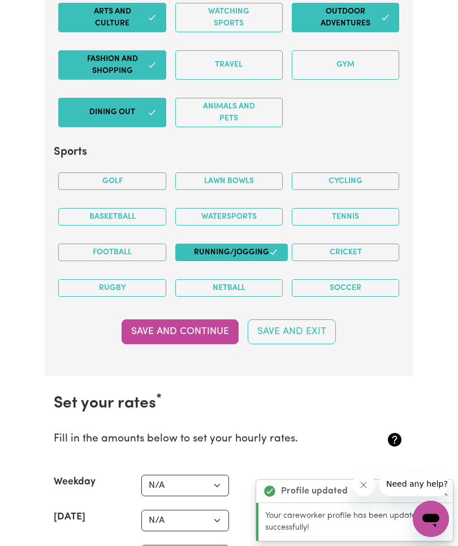
scroll to position [2673, 0]
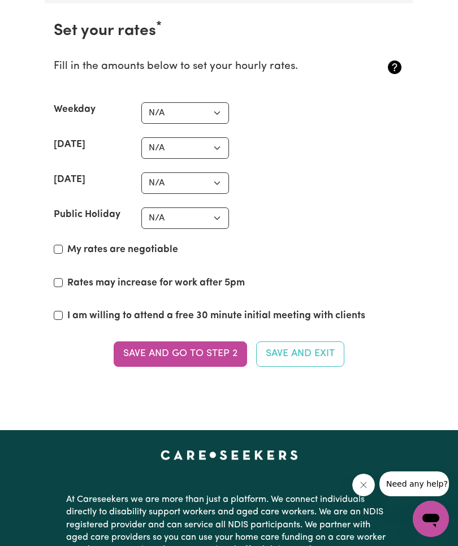
click at [63, 247] on input "My rates are negotiable" at bounding box center [58, 249] width 9 height 9
checkbox input "true"
click at [62, 314] on input "I am willing to attend a free 30 minute initial meeting with clients" at bounding box center [58, 315] width 9 height 9
checkbox input "true"
click at [202, 349] on button "Save and go to Step 2" at bounding box center [180, 353] width 133 height 25
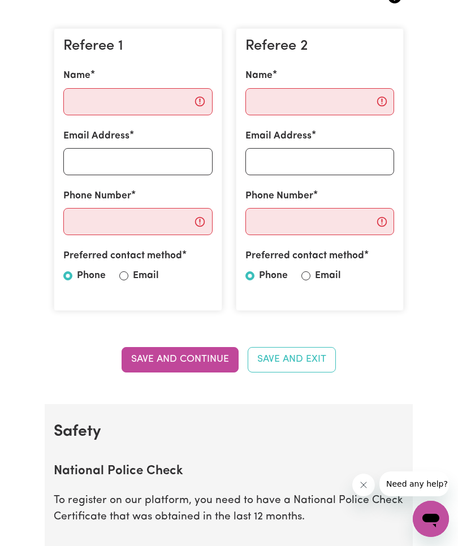
scroll to position [311, 0]
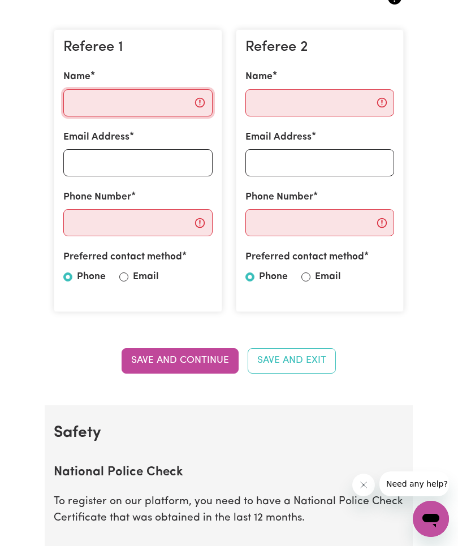
click at [136, 106] on input "Name" at bounding box center [137, 102] width 149 height 27
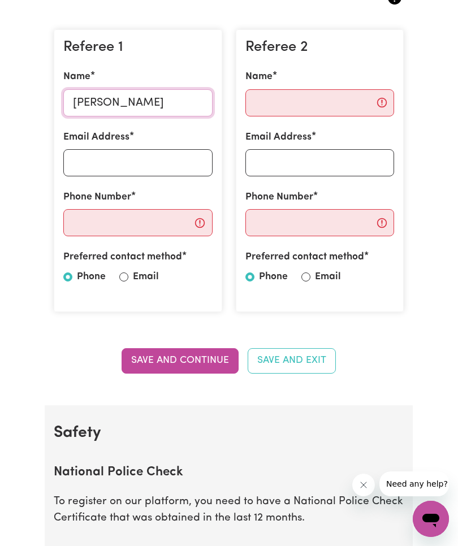
click at [119, 97] on input "[PERSON_NAME]" at bounding box center [137, 102] width 149 height 27
type input "[PERSON_NAME]"
click at [142, 159] on input "Email Address" at bounding box center [137, 162] width 149 height 27
click at [151, 221] on input "Phone Number" at bounding box center [137, 222] width 149 height 27
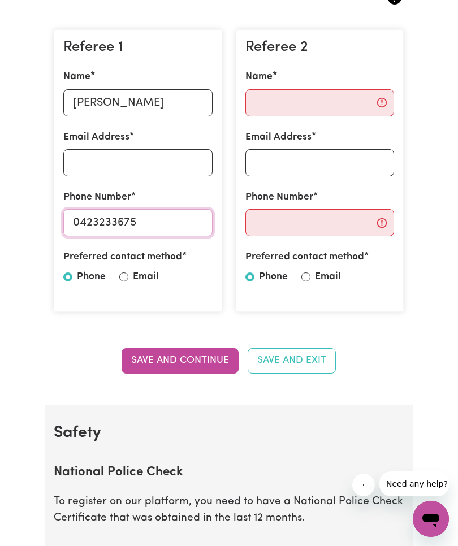
type input "0423233675"
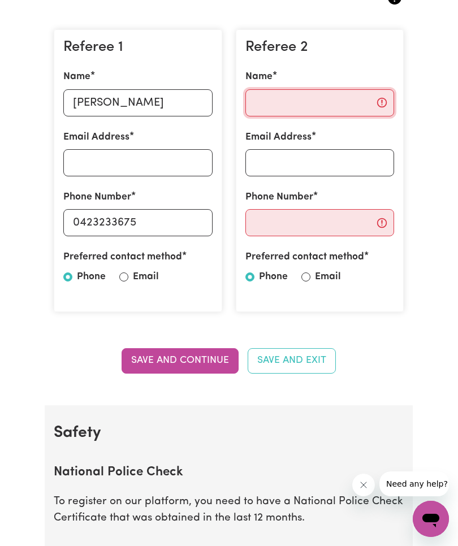
click at [347, 101] on input "Name" at bounding box center [319, 102] width 149 height 27
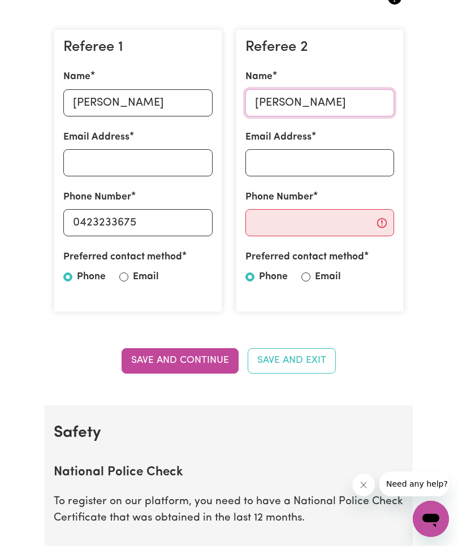
type input "[PERSON_NAME]"
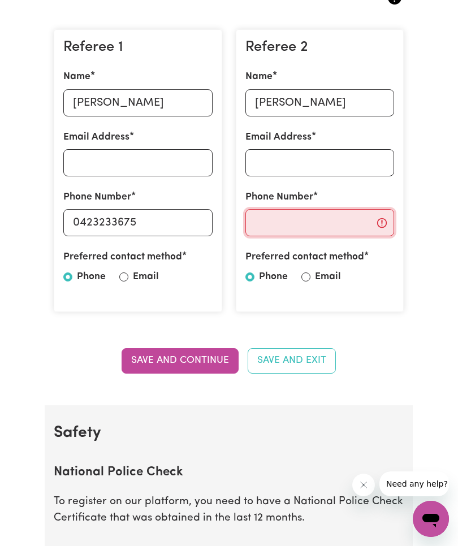
click at [326, 227] on input "Phone Number" at bounding box center [319, 222] width 149 height 27
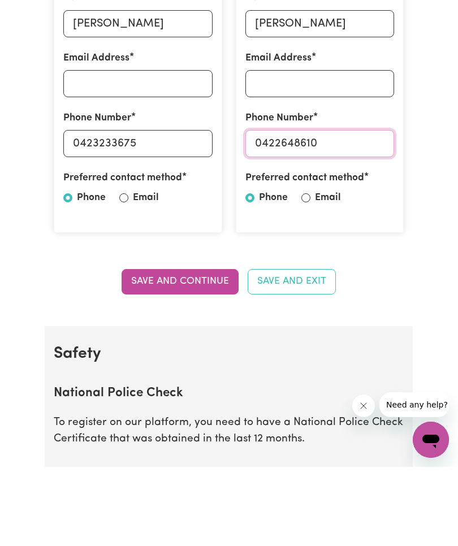
type input "0422648610"
click at [198, 348] on button "Save and Continue" at bounding box center [179, 360] width 117 height 25
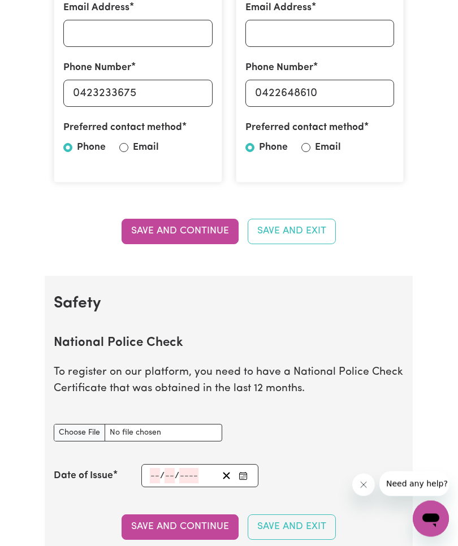
scroll to position [438, 0]
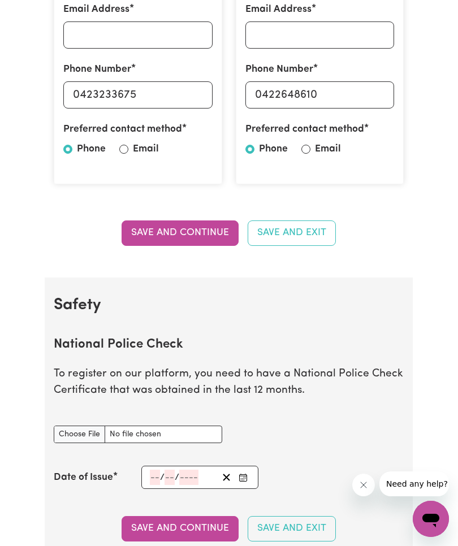
click at [319, 231] on button "Save and Exit" at bounding box center [291, 232] width 88 height 25
